Goal: Information Seeking & Learning: Learn about a topic

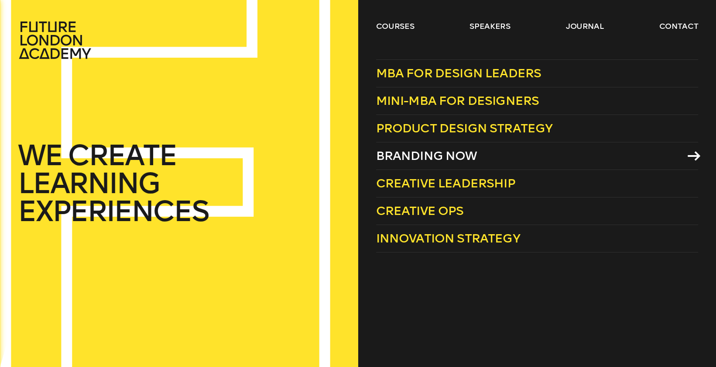
click at [411, 151] on span "Branding Now" at bounding box center [426, 155] width 101 height 14
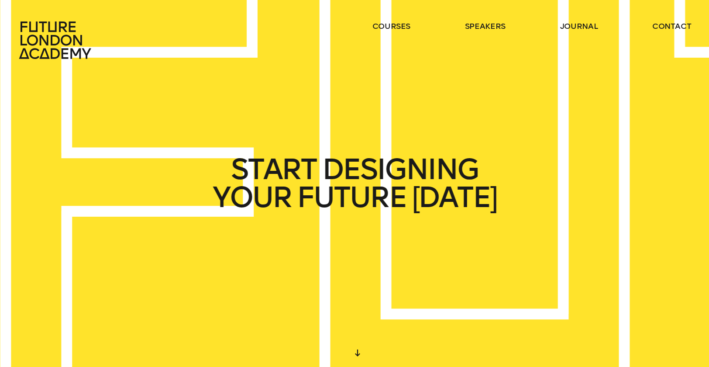
click at [326, 152] on div "WE CREATE LEARNING EXPERIENCES" at bounding box center [354, 183] width 709 height 367
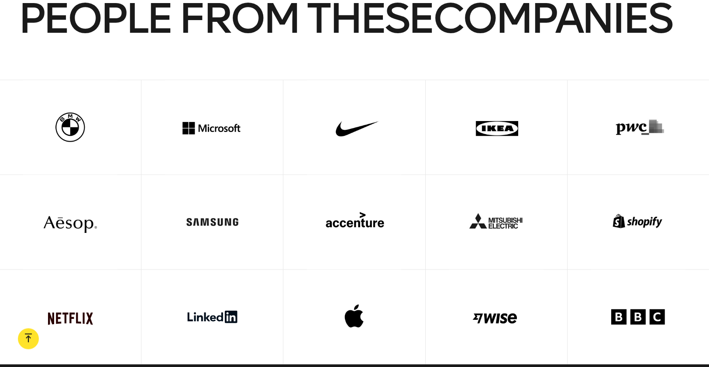
scroll to position [2949, 0]
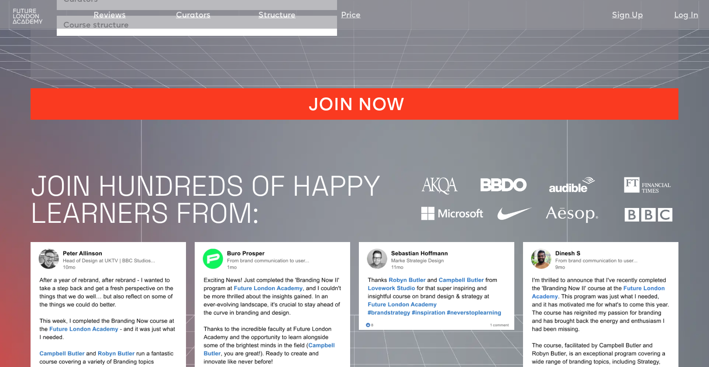
scroll to position [737, 0]
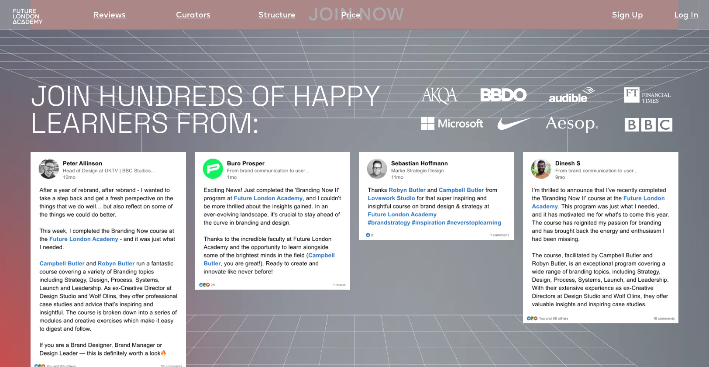
click at [427, 297] on div at bounding box center [436, 261] width 155 height 219
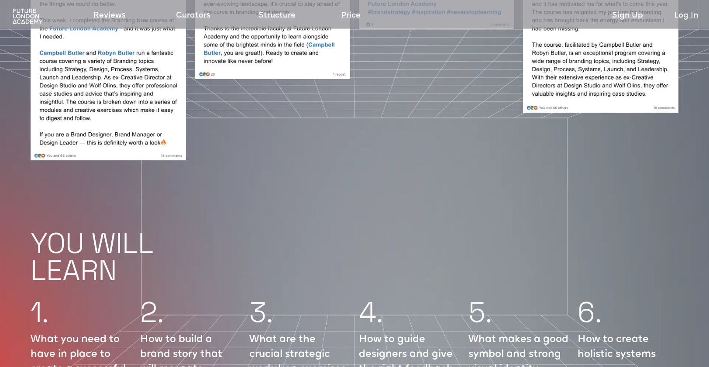
scroll to position [967, 0]
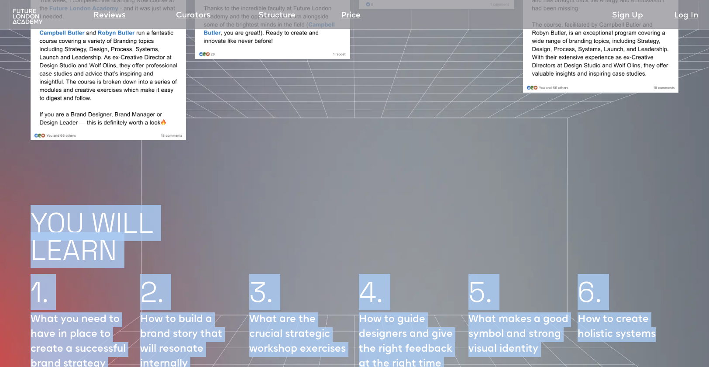
drag, startPoint x: 24, startPoint y: 167, endPoint x: 669, endPoint y: 325, distance: 664.9
click at [672, 346] on div "6. How to create holistic systems" at bounding box center [627, 327] width 101 height 97
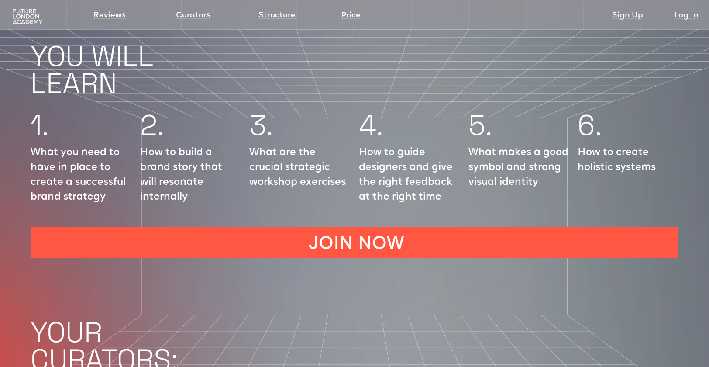
scroll to position [1336, 0]
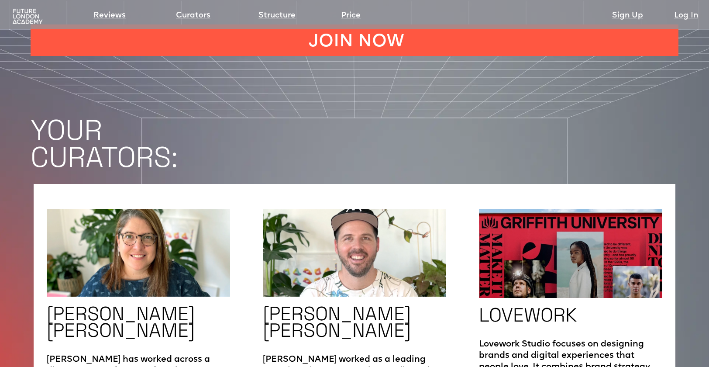
click at [383, 117] on h1 "YOUR CURATORS:" at bounding box center [370, 144] width 678 height 54
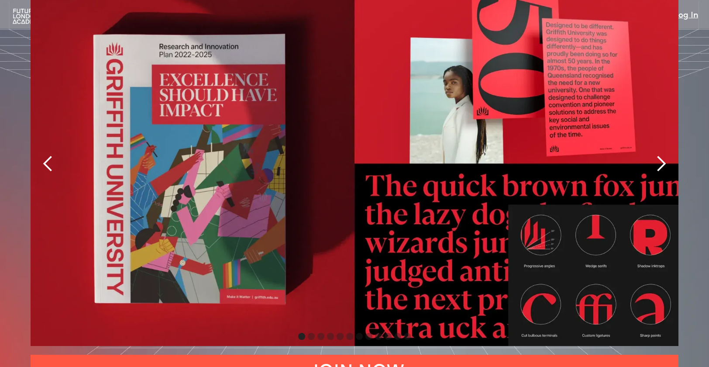
scroll to position [1935, 0]
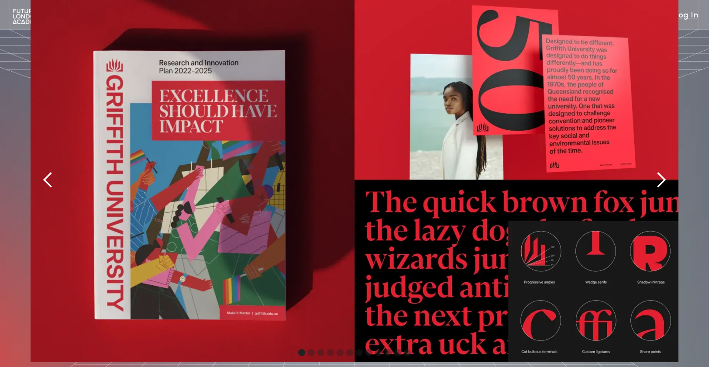
click at [317, 209] on img "1 of 12" at bounding box center [355, 179] width 648 height 364
click at [312, 349] on div "Show slide 2 of 12" at bounding box center [311, 352] width 7 height 7
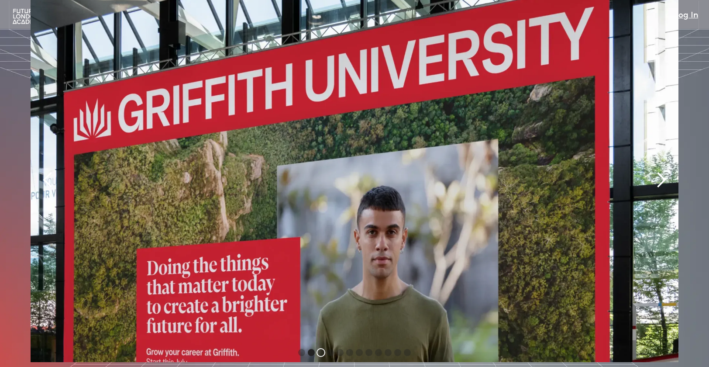
click at [320, 349] on div "Show slide 3 of 12" at bounding box center [320, 352] width 7 height 7
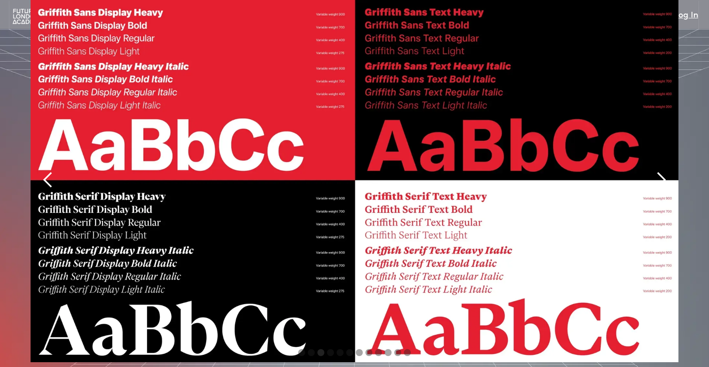
click at [339, 344] on div "carousel" at bounding box center [355, 352] width 648 height 17
click at [390, 349] on div "Show slide 10 of 12" at bounding box center [387, 352] width 7 height 7
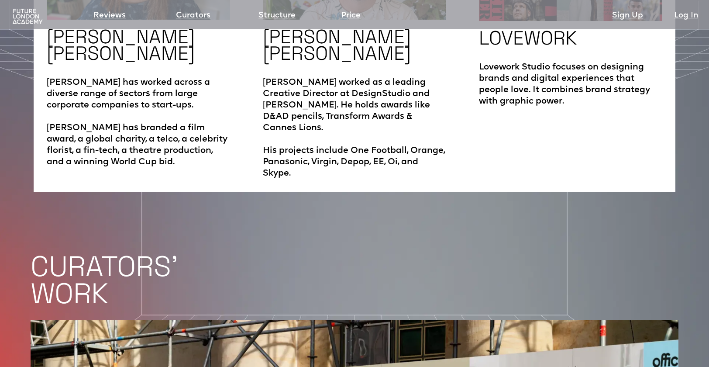
scroll to position [1244, 0]
